Goal: Task Accomplishment & Management: Manage account settings

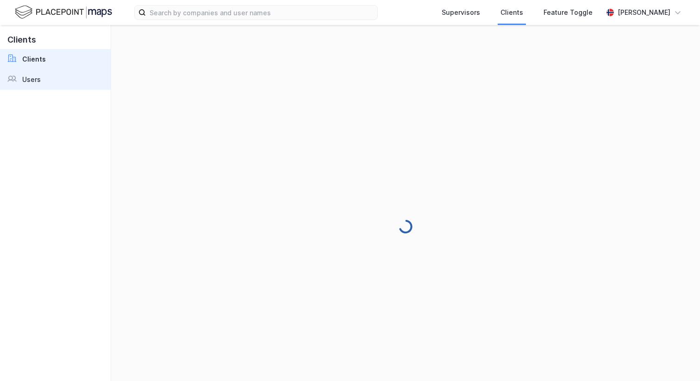
click at [48, 83] on link "Users" at bounding box center [55, 79] width 111 height 20
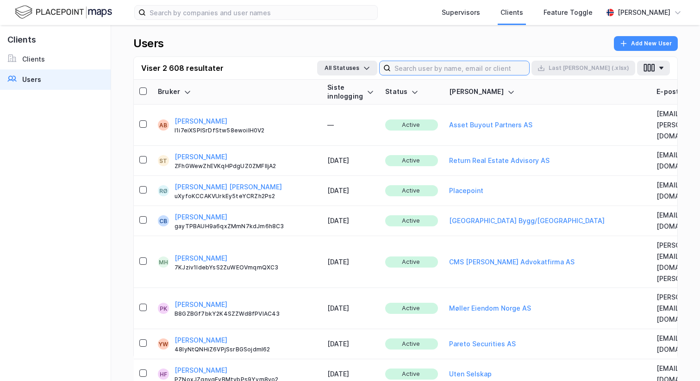
click at [444, 66] on input at bounding box center [460, 68] width 138 height 14
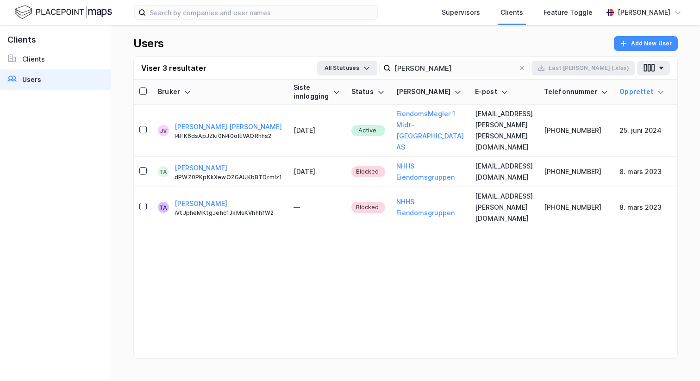
click at [52, 73] on link "Users" at bounding box center [55, 79] width 111 height 20
click at [506, 68] on input "[PERSON_NAME]" at bounding box center [454, 68] width 127 height 14
click at [506, 68] on input "r" at bounding box center [454, 68] width 127 height 14
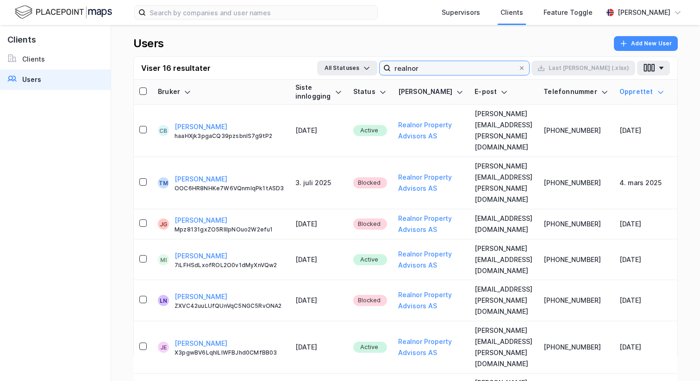
type input "realnor"
click at [348, 88] on th "Status" at bounding box center [370, 92] width 45 height 25
click at [335, 89] on icon at bounding box center [338, 91] width 7 height 7
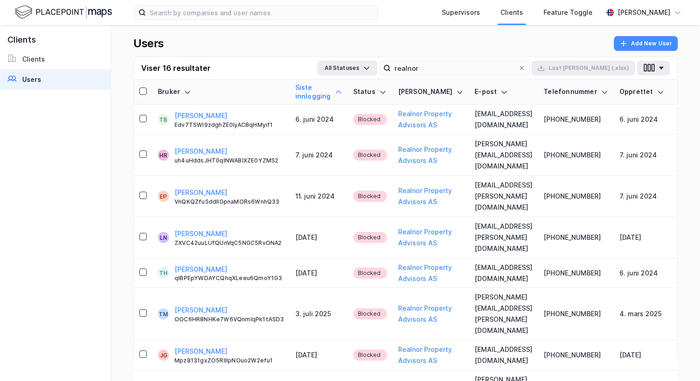
click at [335, 96] on div at bounding box center [338, 91] width 7 height 17
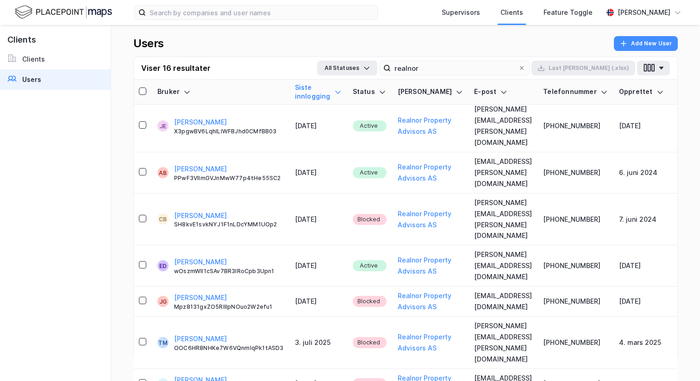
scroll to position [254, 0]
click at [475, 67] on input "realnor" at bounding box center [454, 68] width 127 height 14
click at [488, 72] on input "realnor" at bounding box center [454, 68] width 127 height 14
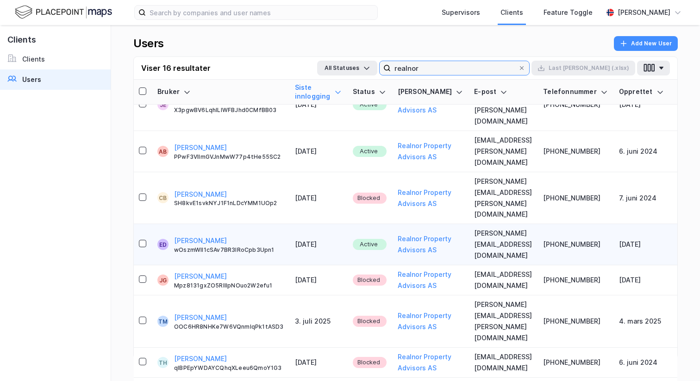
scroll to position [271, 0]
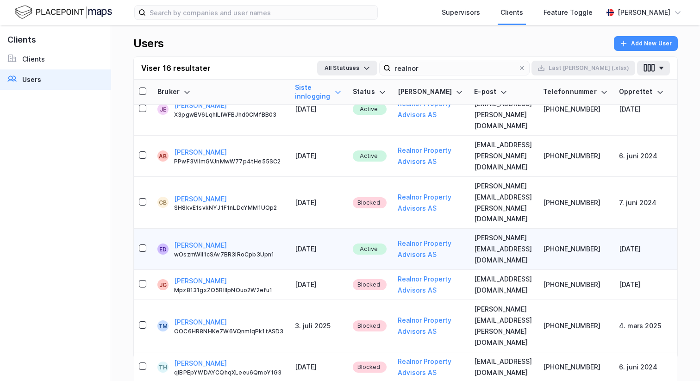
click at [137, 270] on td at bounding box center [142, 249] width 19 height 41
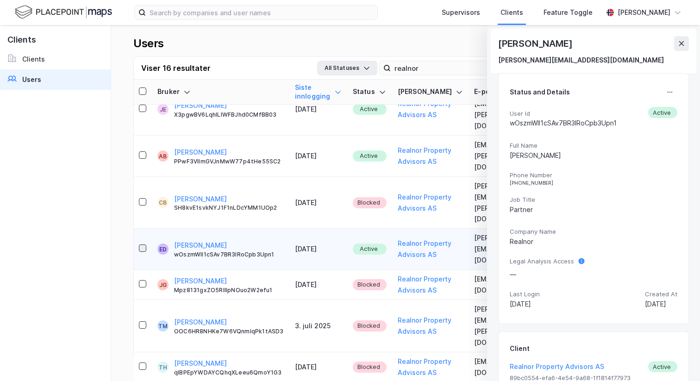
click at [144, 251] on icon at bounding box center [142, 248] width 6 height 6
click at [684, 48] on button at bounding box center [681, 43] width 15 height 15
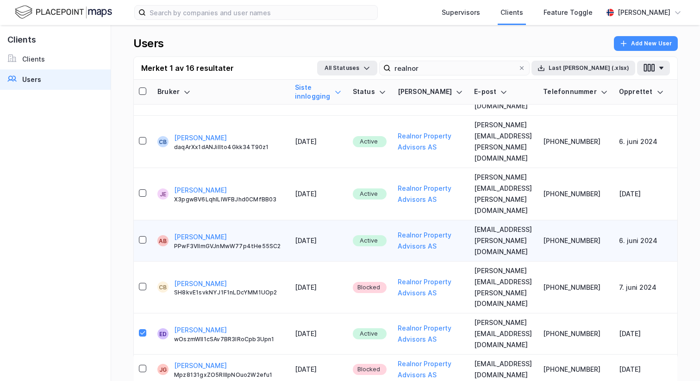
scroll to position [183, 0]
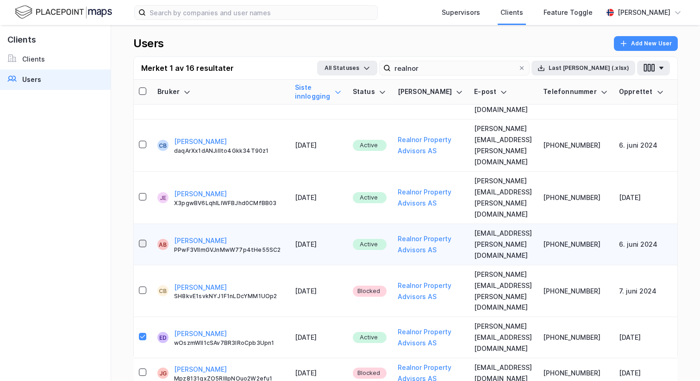
click at [142, 247] on icon at bounding box center [142, 243] width 6 height 6
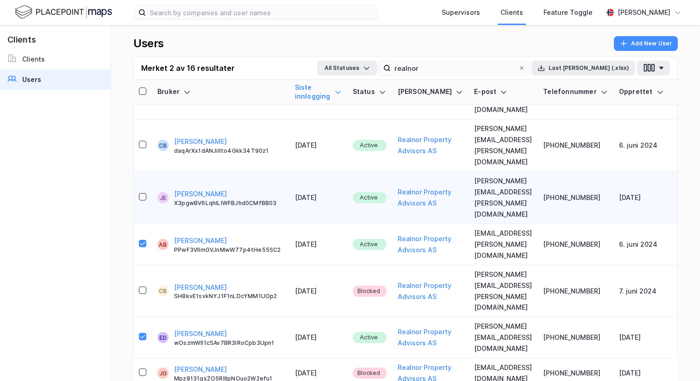
click at [143, 203] on div at bounding box center [142, 197] width 7 height 11
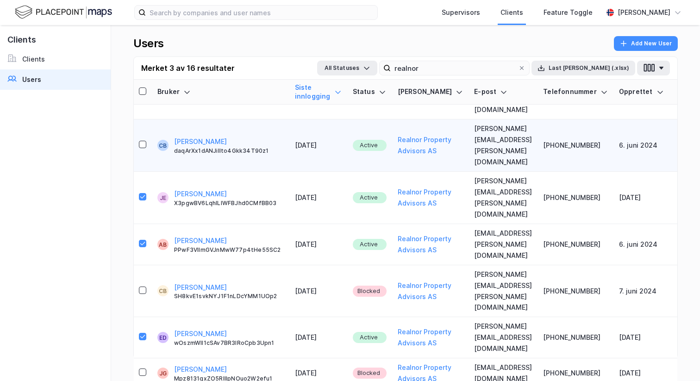
click at [142, 166] on td at bounding box center [142, 145] width 19 height 52
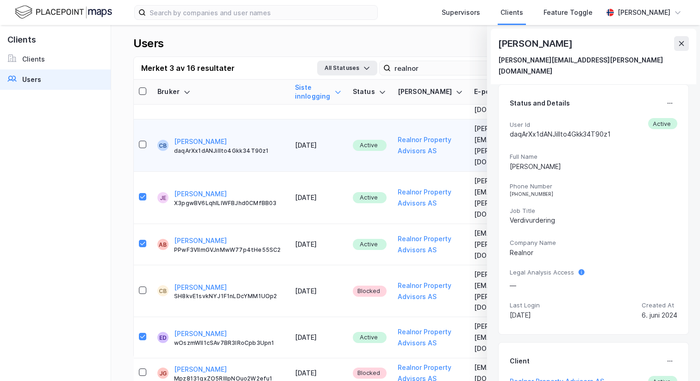
click at [142, 151] on div at bounding box center [142, 145] width 7 height 11
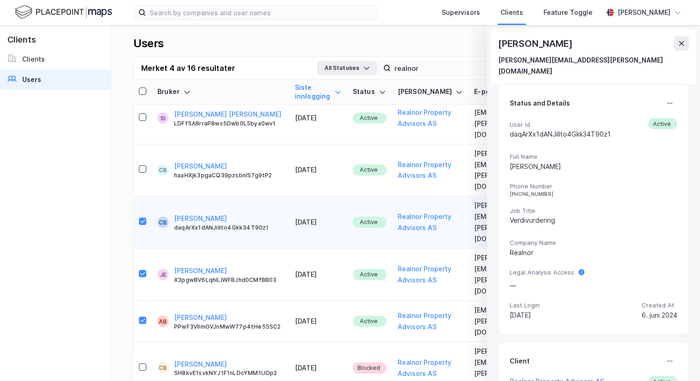
scroll to position [104, 0]
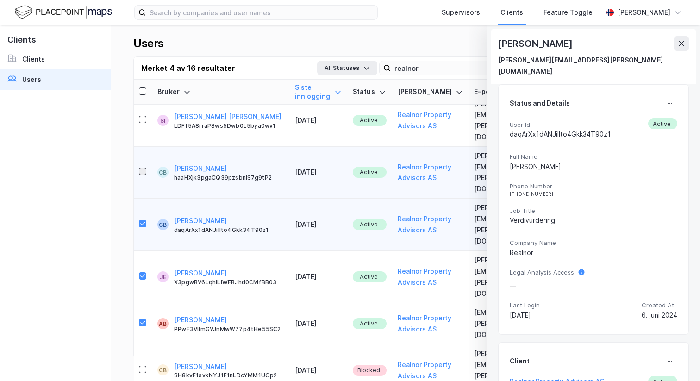
click at [143, 174] on icon at bounding box center [142, 171] width 6 height 6
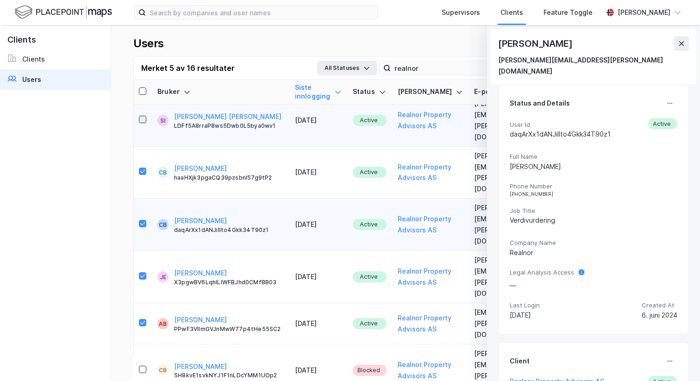
click at [143, 123] on icon at bounding box center [142, 119] width 6 height 6
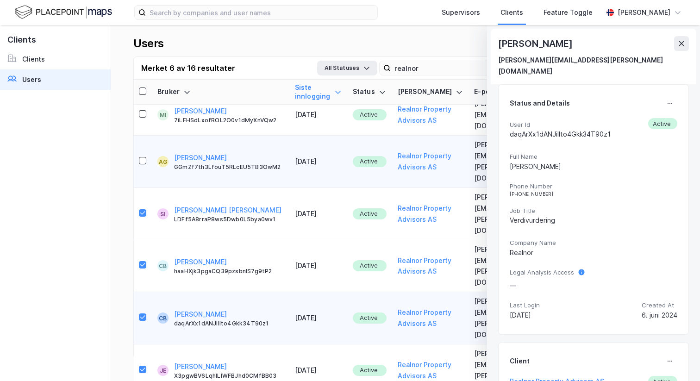
scroll to position [5, 0]
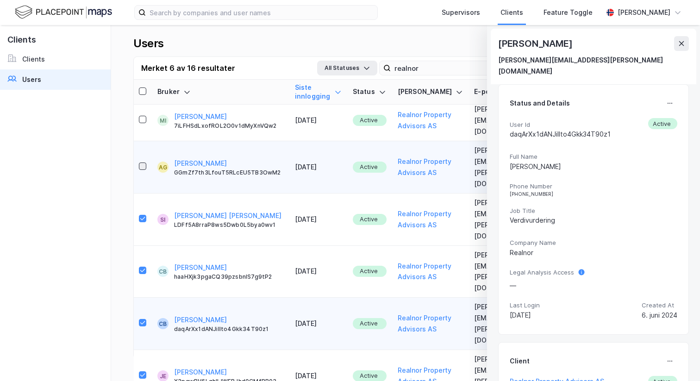
click at [141, 169] on icon at bounding box center [142, 166] width 6 height 6
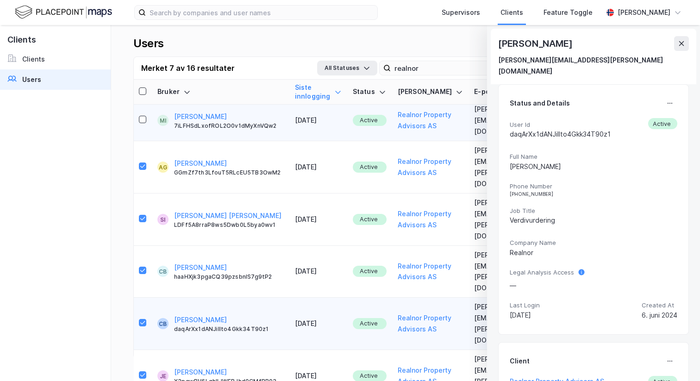
click at [142, 116] on td at bounding box center [142, 120] width 19 height 41
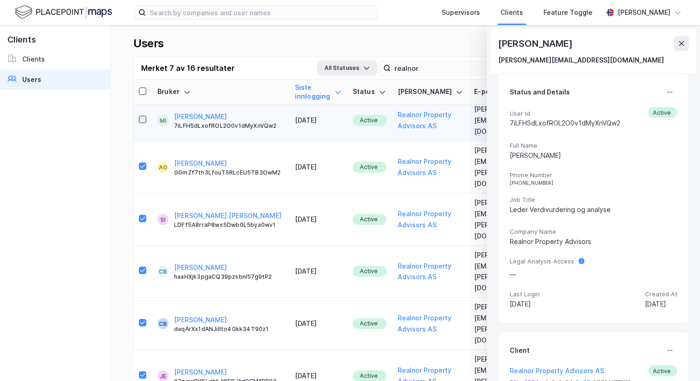
click at [142, 123] on div at bounding box center [142, 119] width 7 height 7
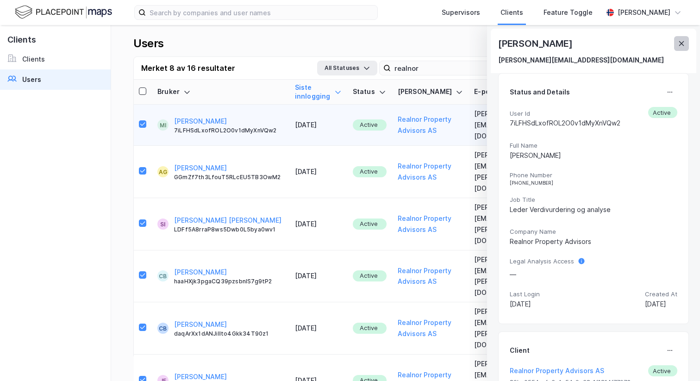
click at [678, 42] on icon at bounding box center [681, 43] width 7 height 7
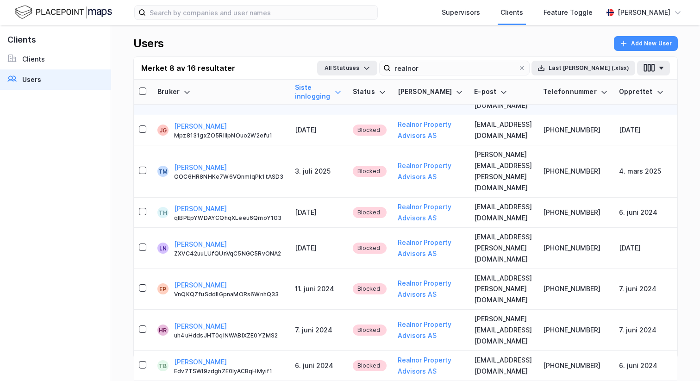
scroll to position [559, 0]
